Goal: Transaction & Acquisition: Subscribe to service/newsletter

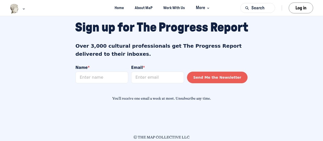
scroll to position [461, 0]
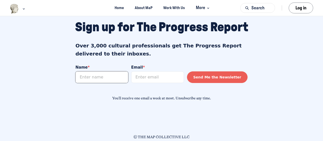
click at [112, 77] on input "Name *" at bounding box center [102, 77] width 53 height 12
type input "John Arcidiacono"
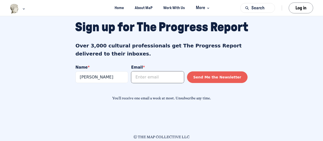
click at [149, 78] on input "Email *" at bounding box center [157, 77] width 53 height 12
click at [222, 76] on button "Send Me the Newsletter" at bounding box center [217, 77] width 61 height 12
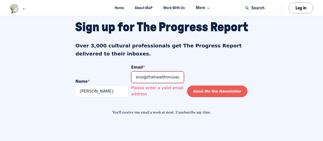
click at [182, 77] on input "jarcidiacono@thehealthmuseum,.org" at bounding box center [157, 77] width 53 height 12
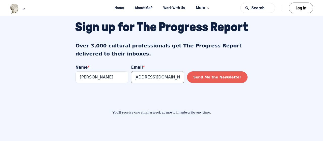
type input "jarcidiacono@thehealthmuseum.org"
click at [203, 76] on button "Send Me the Newsletter" at bounding box center [217, 77] width 61 height 12
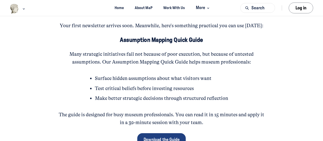
scroll to position [76, 0]
